Goal: Transaction & Acquisition: Purchase product/service

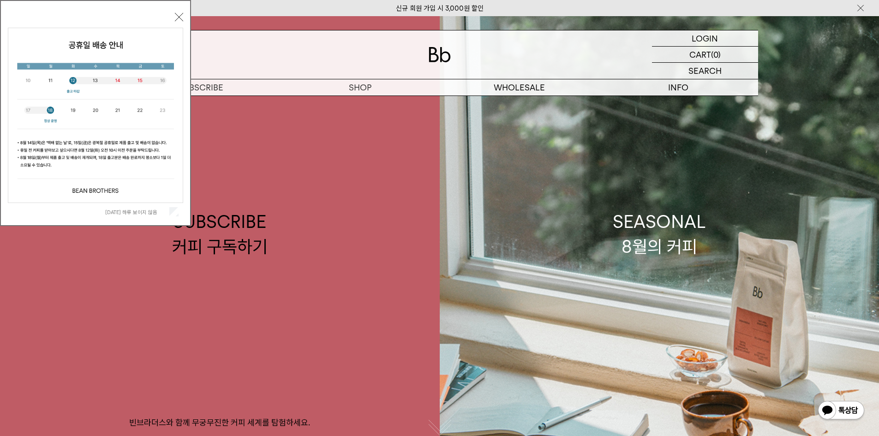
click at [182, 15] on button "닫기" at bounding box center [179, 17] width 8 height 8
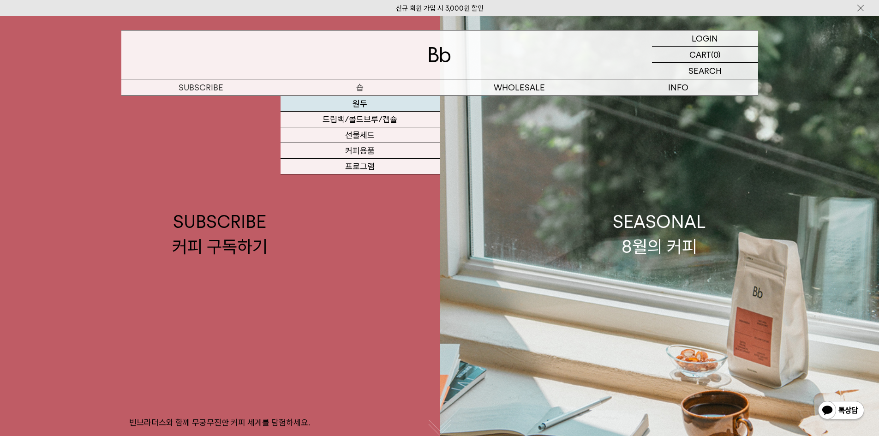
click at [366, 107] on link "원두" at bounding box center [360, 104] width 159 height 16
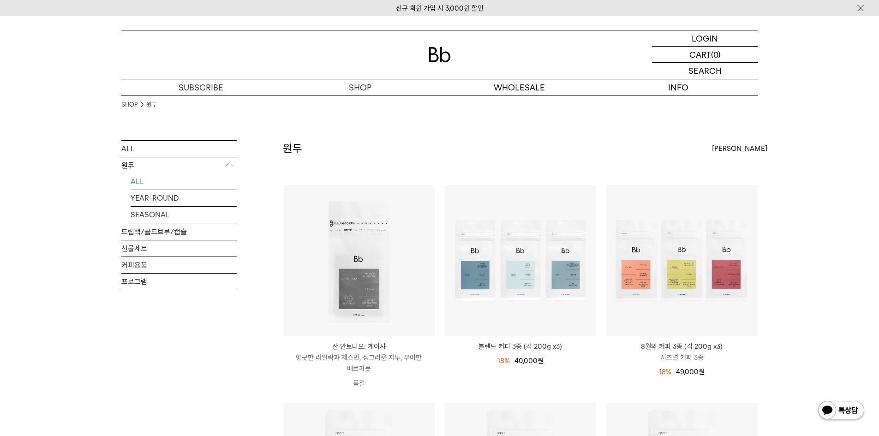
click at [132, 165] on p "원두" at bounding box center [178, 165] width 115 height 17
drag, startPoint x: 132, startPoint y: 165, endPoint x: 143, endPoint y: 156, distance: 14.1
click at [133, 165] on p "원두" at bounding box center [178, 165] width 115 height 17
click at [144, 147] on link "ALL" at bounding box center [178, 149] width 115 height 16
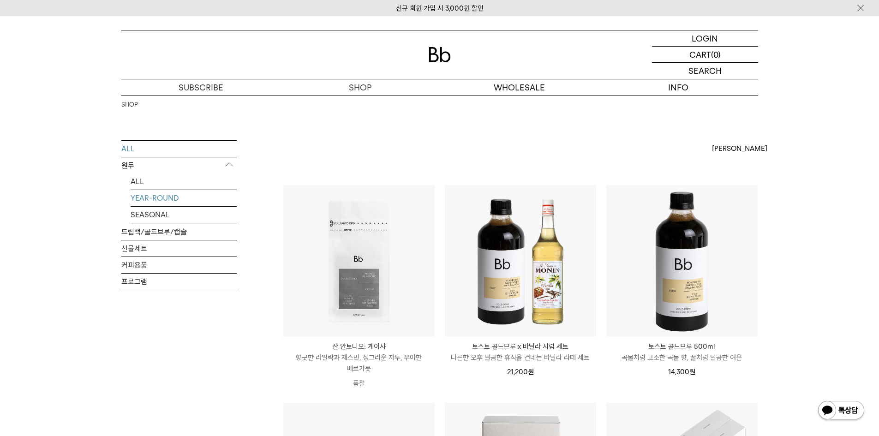
click at [173, 202] on link "YEAR-ROUND" at bounding box center [184, 198] width 106 height 16
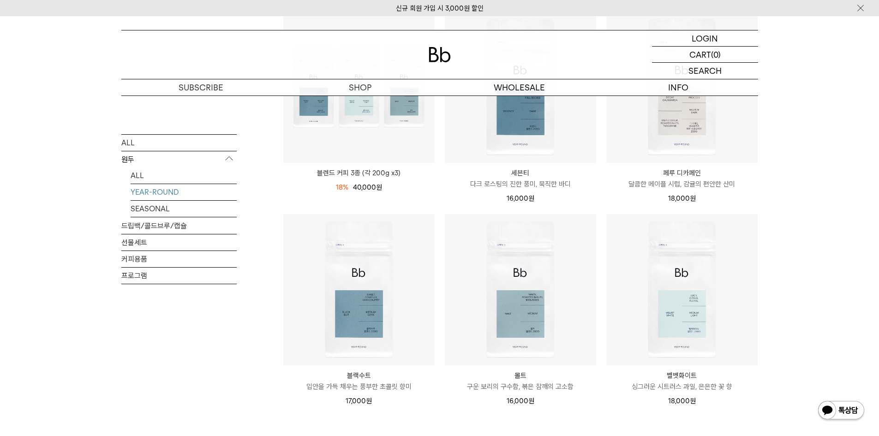
scroll to position [138, 0]
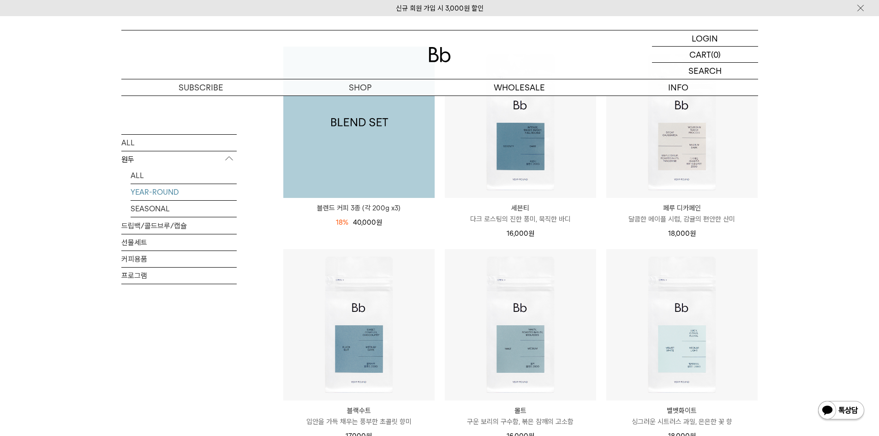
click at [337, 140] on img at bounding box center [358, 122] width 151 height 151
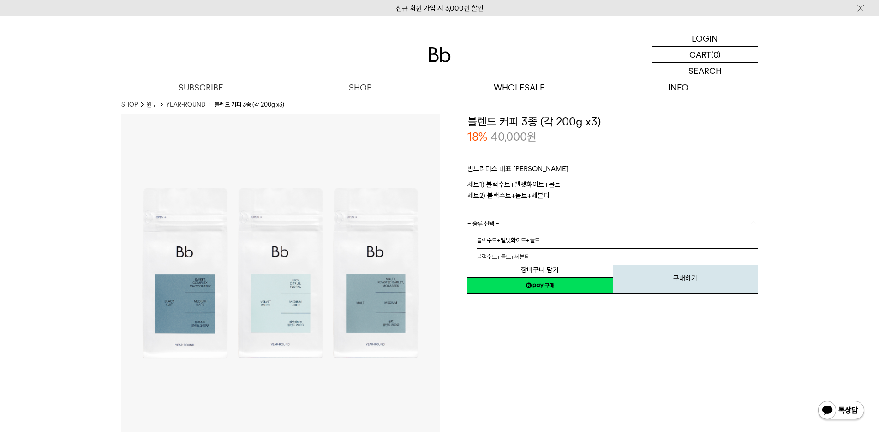
click at [511, 223] on link "= 종류 선택 =" at bounding box center [612, 224] width 291 height 16
drag, startPoint x: 509, startPoint y: 223, endPoint x: 472, endPoint y: 214, distance: 38.2
click at [507, 223] on link "= 종류 선택 =" at bounding box center [612, 224] width 291 height 16
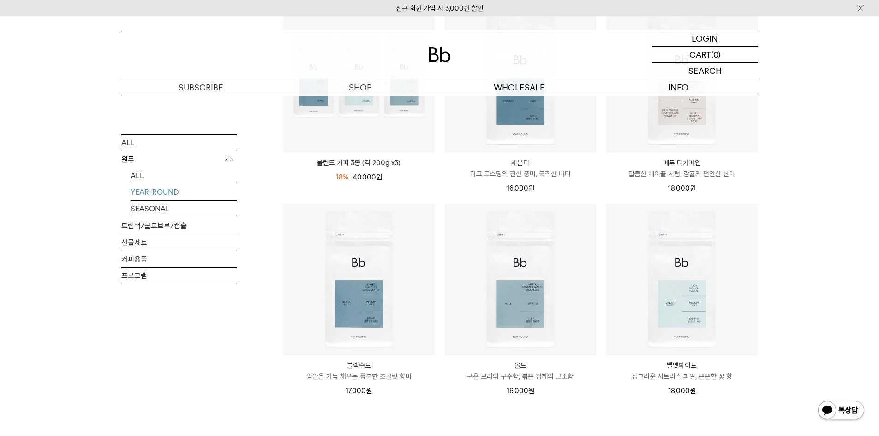
scroll to position [185, 0]
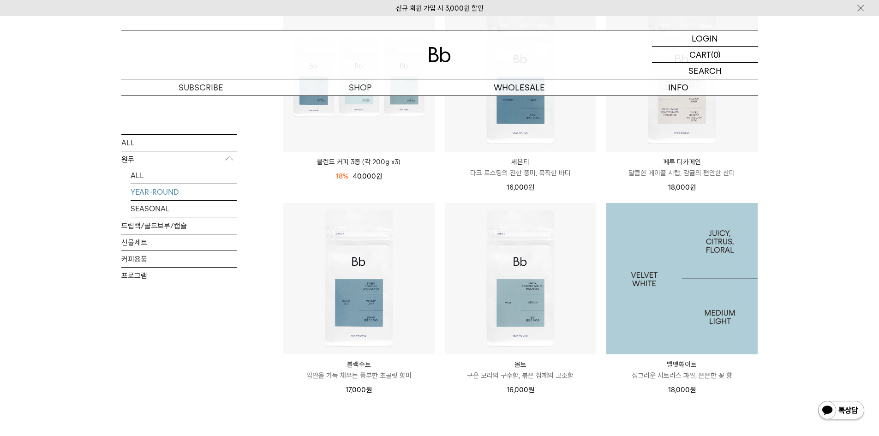
click at [672, 306] on img at bounding box center [681, 278] width 151 height 151
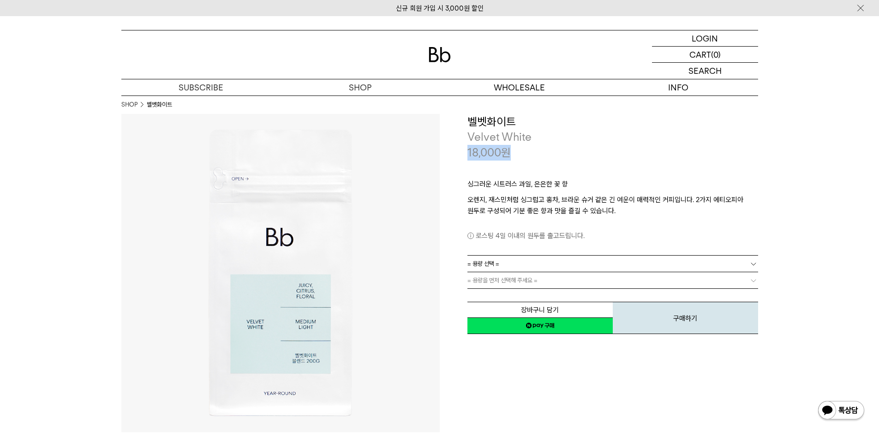
drag, startPoint x: 521, startPoint y: 154, endPoint x: 465, endPoint y: 154, distance: 56.8
click at [465, 154] on div "**********" at bounding box center [599, 225] width 318 height 222
click at [475, 161] on div "싱그러운 시트러스 과일, 은은한 꽃 향 오렌지, 재스민처럼 싱그럽고 홍차, 브라운 슈거 같은 긴 여운이 매력적인 커피입니다. 2가지 에티오피아…" at bounding box center [612, 207] width 291 height 95
click at [502, 263] on link "= 용량 선택 =" at bounding box center [612, 264] width 291 height 16
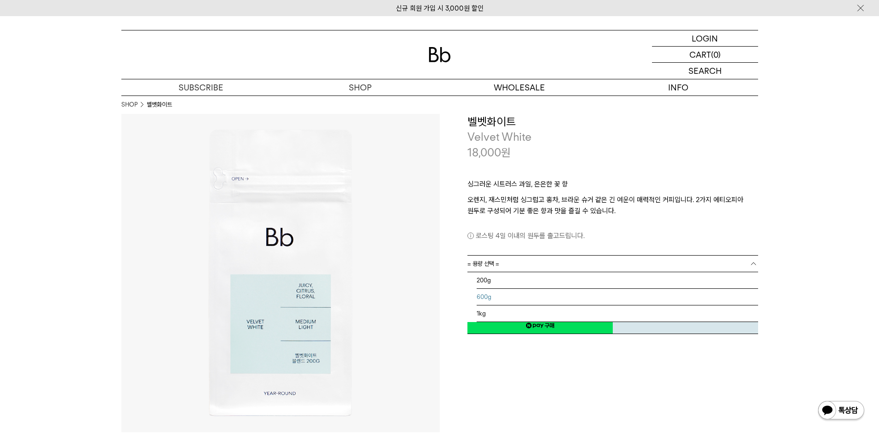
click at [489, 299] on li "600g" at bounding box center [617, 297] width 281 height 17
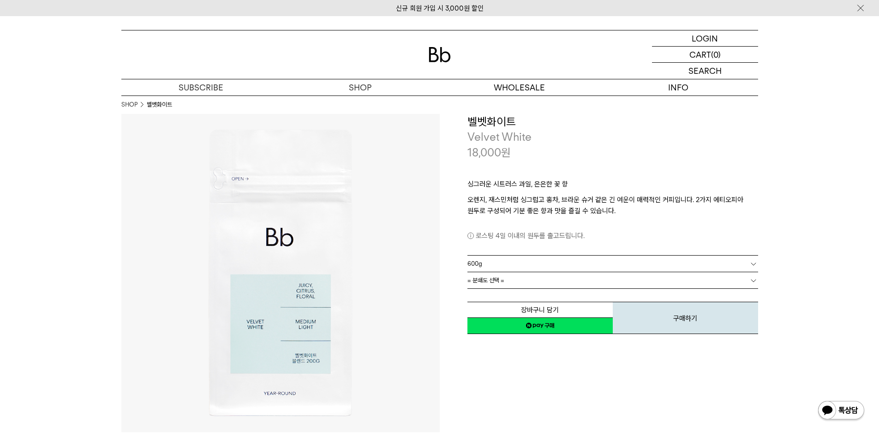
click at [486, 282] on span "= 분쇄도 선택 =" at bounding box center [485, 280] width 37 height 16
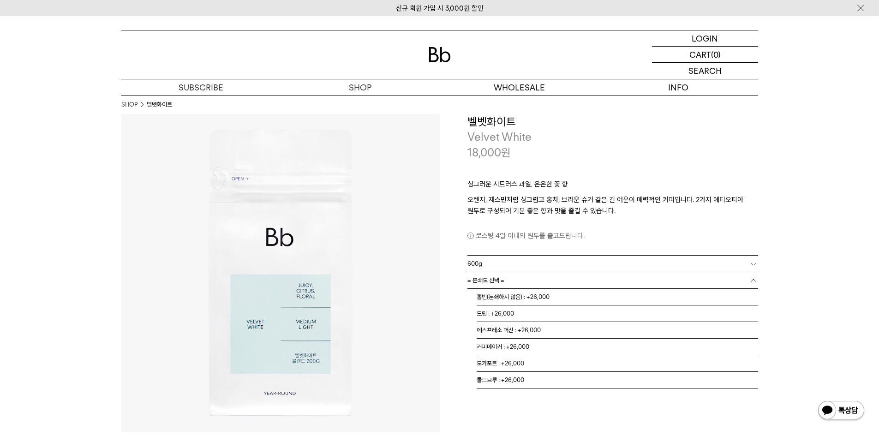
click at [404, 314] on img at bounding box center [280, 273] width 318 height 318
click at [491, 280] on span "= 분쇄도 선택 =" at bounding box center [485, 280] width 37 height 16
click at [554, 298] on li "홀빈(분쇄하지 않음) : +26,000" at bounding box center [617, 297] width 281 height 17
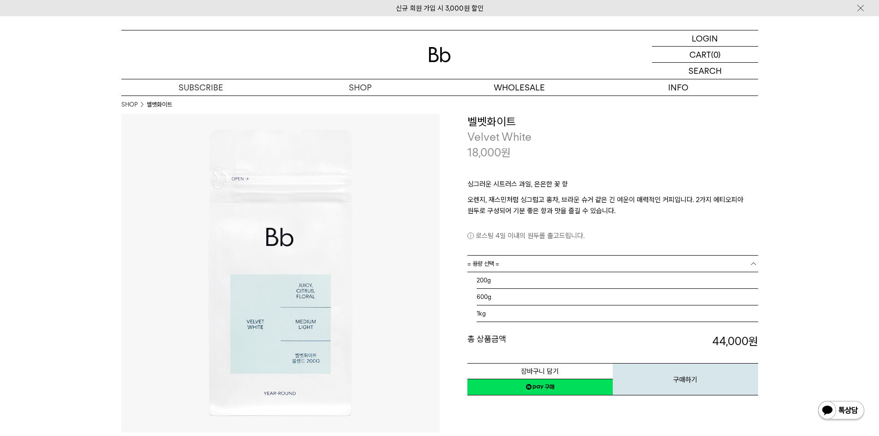
drag, startPoint x: 540, startPoint y: 267, endPoint x: 539, endPoint y: 221, distance: 46.2
click at [539, 221] on div "**********" at bounding box center [612, 255] width 291 height 282
click at [539, 221] on div "로스팅 4일 이내의 원두를 출고드립니다." at bounding box center [612, 228] width 291 height 25
drag, startPoint x: 789, startPoint y: 334, endPoint x: 677, endPoint y: 326, distance: 112.4
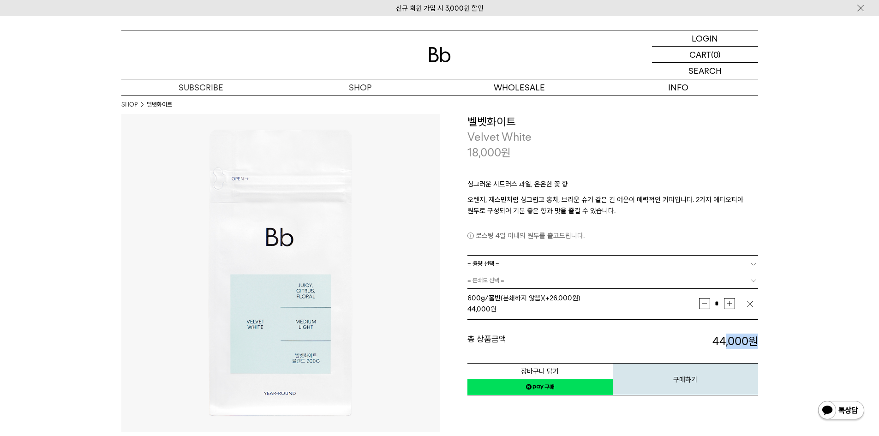
click at [676, 326] on div "총 상품금액 44,000 원 총 할인금액 총 상품금액 44,000 원" at bounding box center [612, 335] width 291 height 30
click at [681, 329] on div "총 상품금액 44,000 원 총 할인금액 총 상품금액 44,000 원" at bounding box center [612, 335] width 291 height 30
drag, startPoint x: 786, startPoint y: 332, endPoint x: 857, endPoint y: 337, distance: 71.2
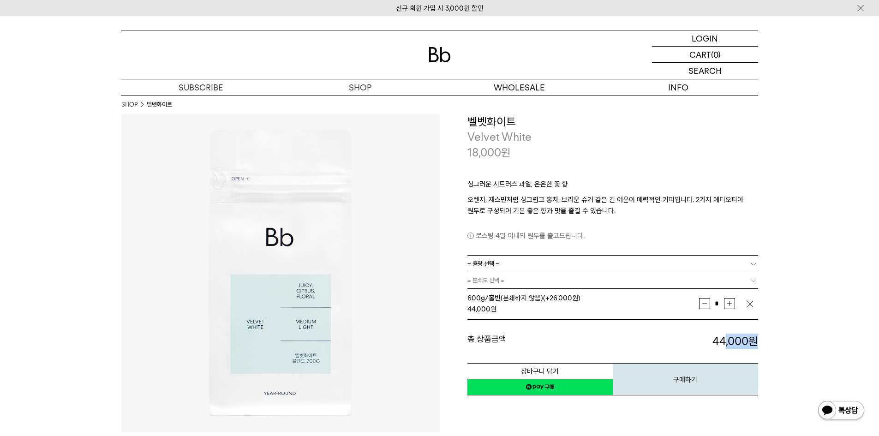
drag, startPoint x: 696, startPoint y: 346, endPoint x: 808, endPoint y: 349, distance: 112.2
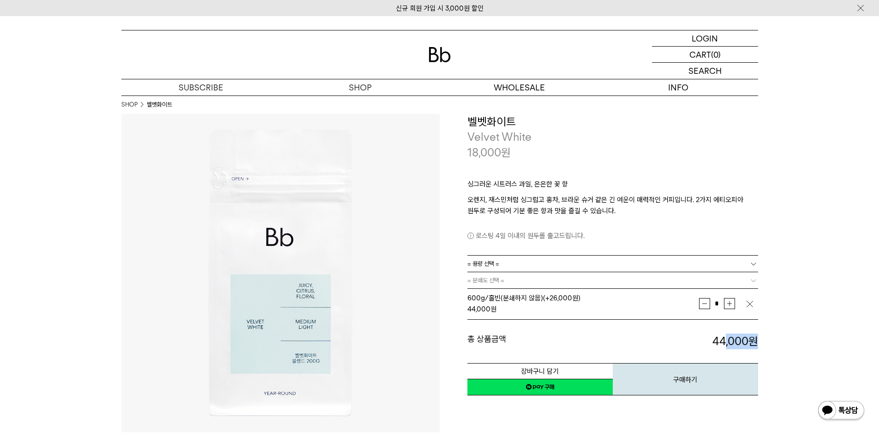
drag, startPoint x: 707, startPoint y: 342, endPoint x: 774, endPoint y: 339, distance: 67.0
click at [750, 338] on dd "44,000 원" at bounding box center [685, 342] width 145 height 16
drag, startPoint x: 757, startPoint y: 341, endPoint x: 656, endPoint y: 336, distance: 101.1
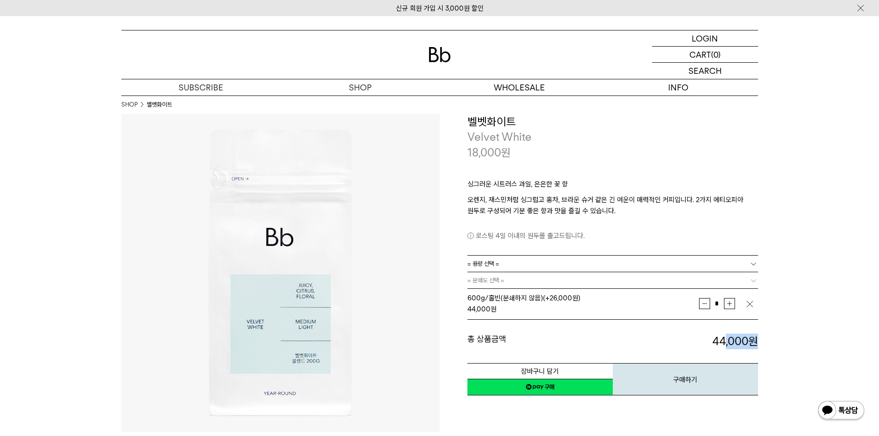
click at [642, 333] on div "총 상품금액 44,000 원 총 할인금액 총 상품금액 44,000 원" at bounding box center [612, 335] width 291 height 30
click at [644, 333] on div "총 상품금액 44,000 원 총 할인금액 총 상품금액 44,000 원" at bounding box center [612, 335] width 291 height 30
drag, startPoint x: 677, startPoint y: 335, endPoint x: 821, endPoint y: 345, distance: 143.8
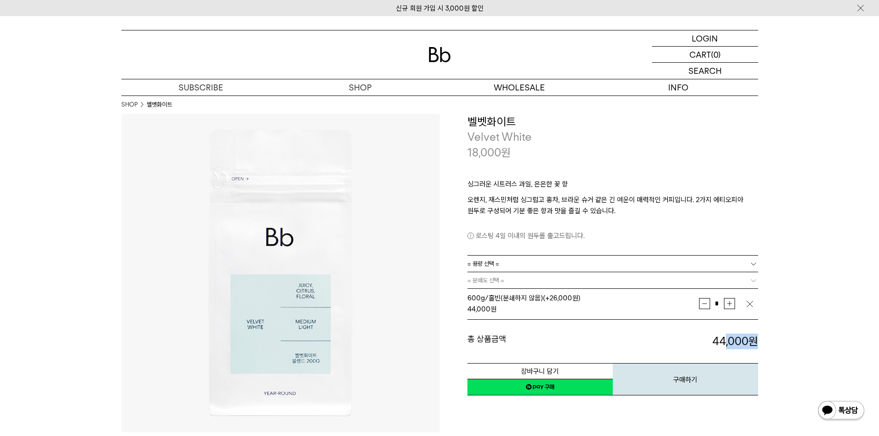
drag, startPoint x: 769, startPoint y: 344, endPoint x: 780, endPoint y: 346, distance: 10.7
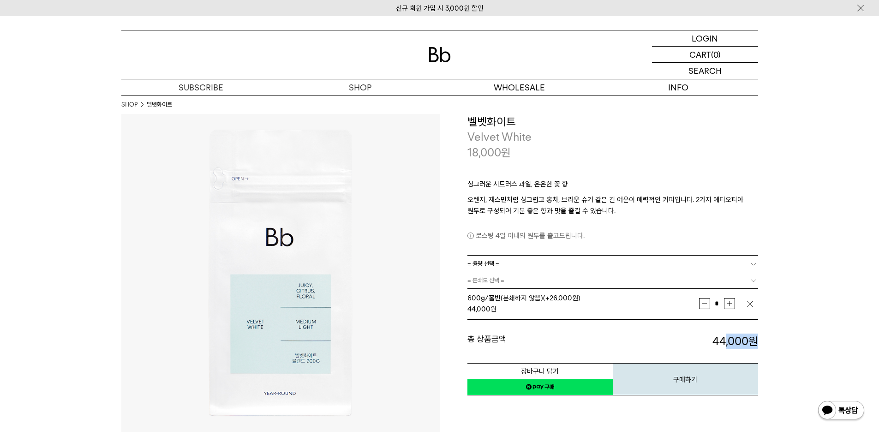
click at [661, 323] on div "총 상품금액 44,000 원 총 할인금액 총 상품금액 44,000 원" at bounding box center [612, 335] width 291 height 30
